Goal: Information Seeking & Learning: Find specific fact

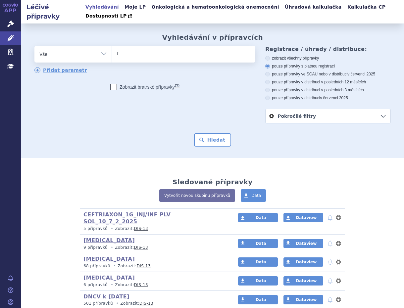
type input "ta"
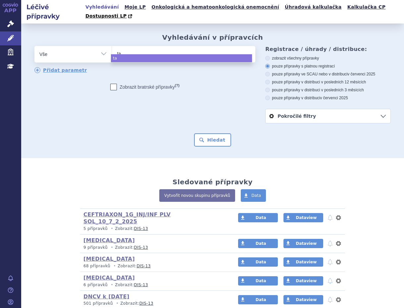
type input "tak"
type input "taky"
type input "takyh"
type input "taky"
type input "takz"
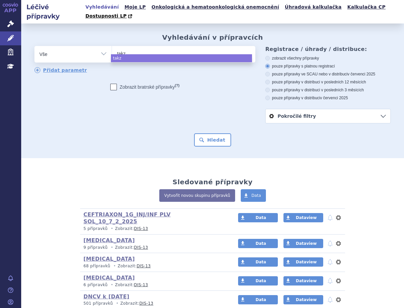
type input "takzh"
type input "takzhy"
type input "takzhyr"
type input "takzhyro"
select select "takzhyro"
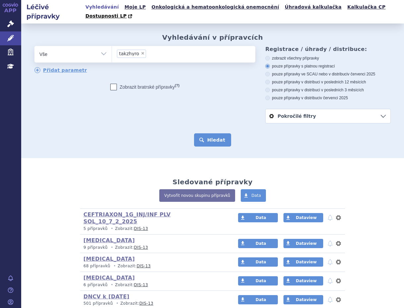
click at [214, 134] on button "Hledat" at bounding box center [212, 140] width 37 height 13
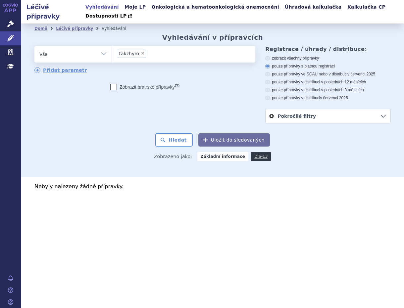
drag, startPoint x: 140, startPoint y: 45, endPoint x: 170, endPoint y: 69, distance: 37.5
click at [141, 51] on span "×" at bounding box center [143, 53] width 4 height 4
click at [112, 46] on select "takzhyro" at bounding box center [112, 54] width 0 height 17
select select
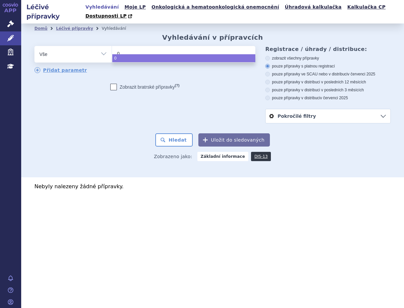
type input "02"
type input "028"
type input "0286"
type input "02862"
type input "028627"
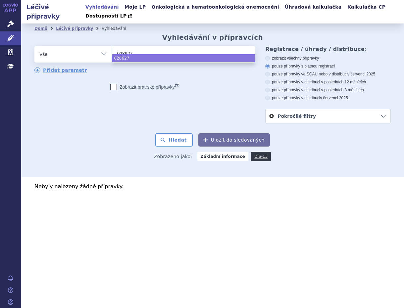
type input "0286270"
select select "0286270"
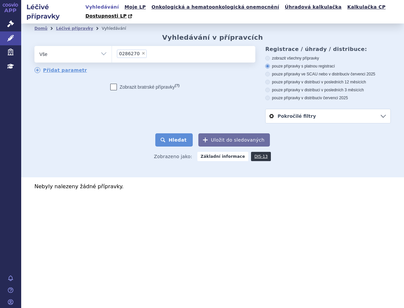
click at [178, 134] on button "Hledat" at bounding box center [173, 140] width 37 height 13
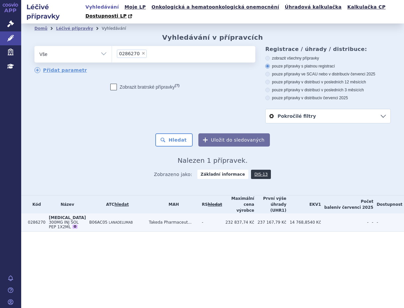
click at [170, 214] on td "Takeda Pharmaceut..." at bounding box center [172, 223] width 53 height 18
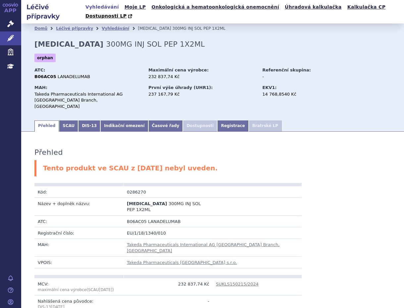
click at [249, 121] on li "Bratrské LP" at bounding box center [265, 126] width 33 height 11
